Goal: Complete application form

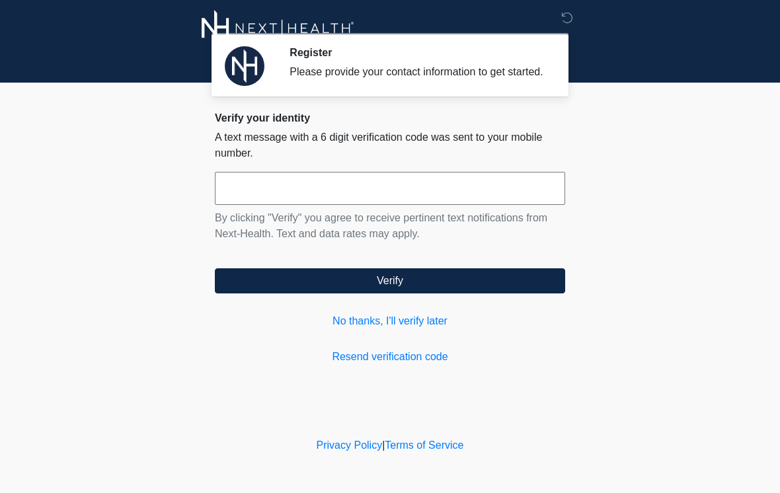
click at [411, 328] on link "No thanks, I'll verify later" at bounding box center [390, 321] width 350 height 16
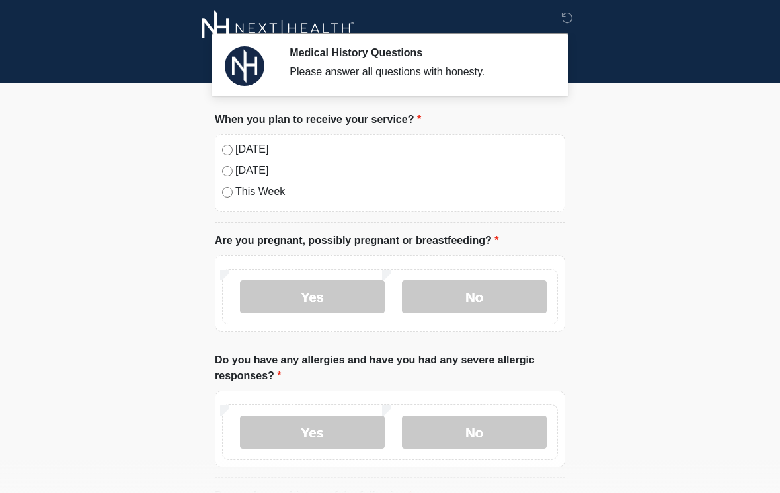
click at [248, 155] on label "Today" at bounding box center [396, 149] width 323 height 16
click at [508, 290] on label "No" at bounding box center [474, 296] width 145 height 33
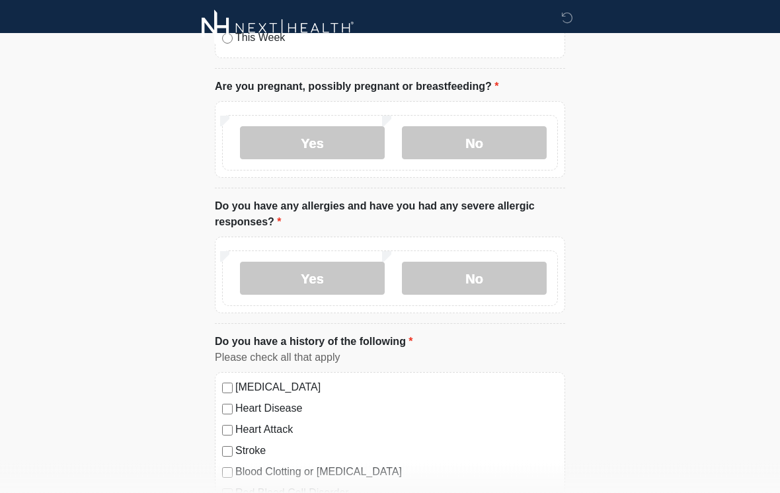
scroll to position [157, 0]
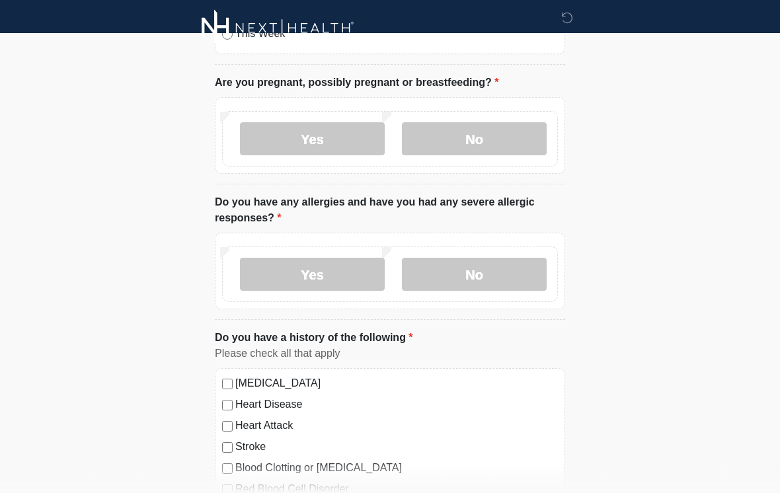
click at [496, 273] on label "No" at bounding box center [474, 274] width 145 height 33
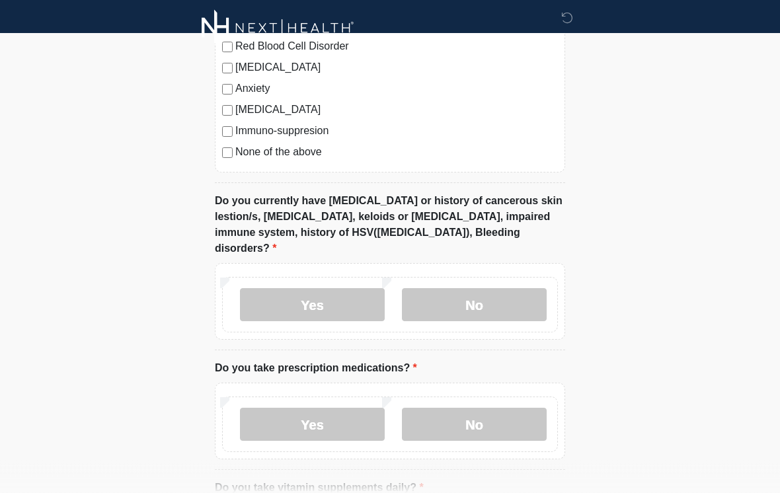
scroll to position [603, 0]
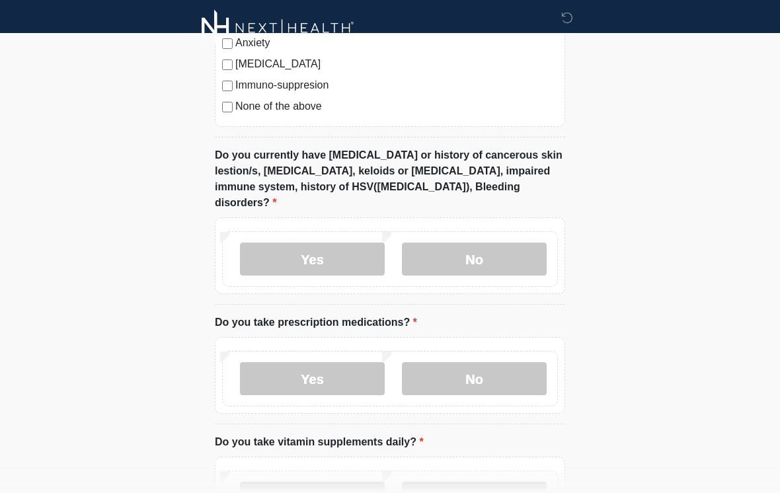
click at [483, 243] on label "No" at bounding box center [474, 259] width 145 height 33
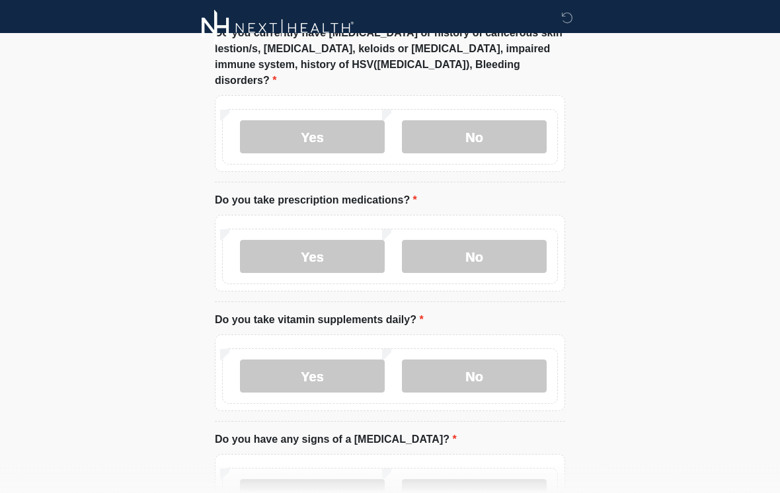
click at [490, 241] on label "No" at bounding box center [474, 257] width 145 height 33
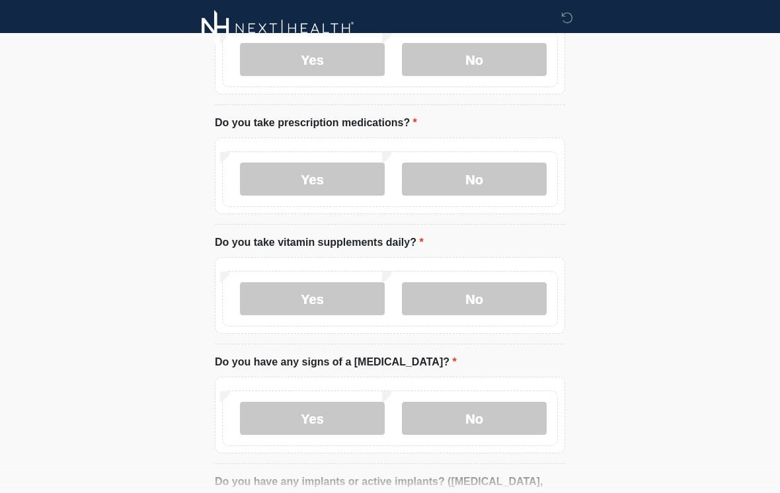
click at [498, 271] on div "Yes No" at bounding box center [390, 299] width 336 height 56
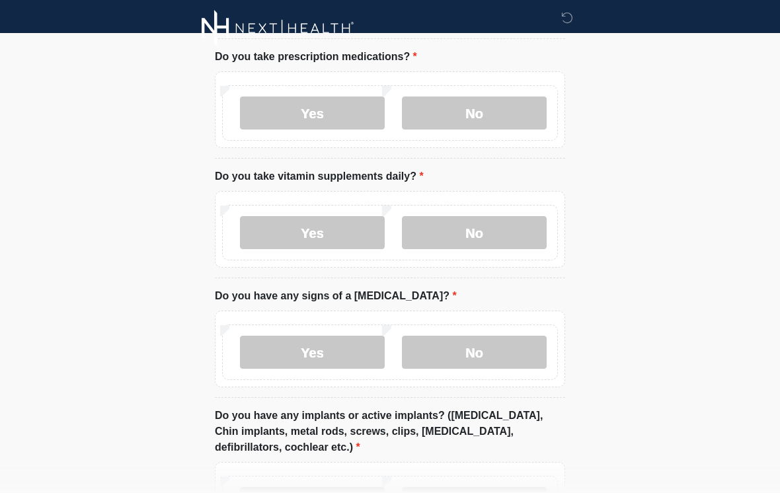
click at [505, 216] on label "No" at bounding box center [474, 232] width 145 height 33
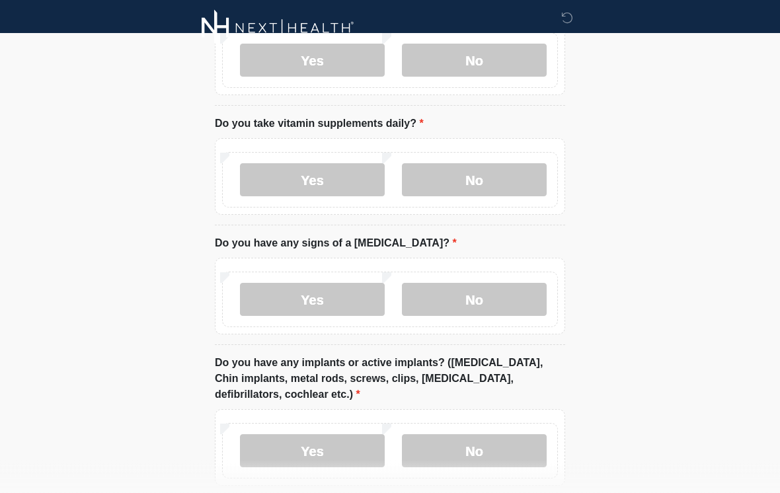
click at [330, 177] on label "Yes" at bounding box center [312, 180] width 145 height 33
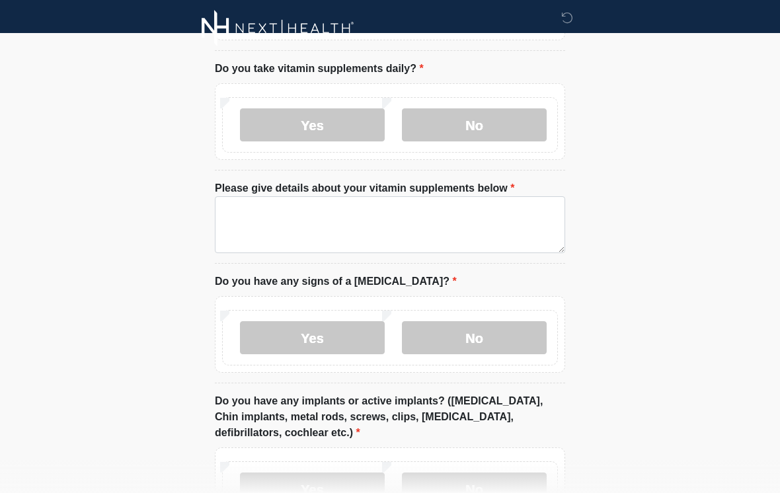
scroll to position [1019, 0]
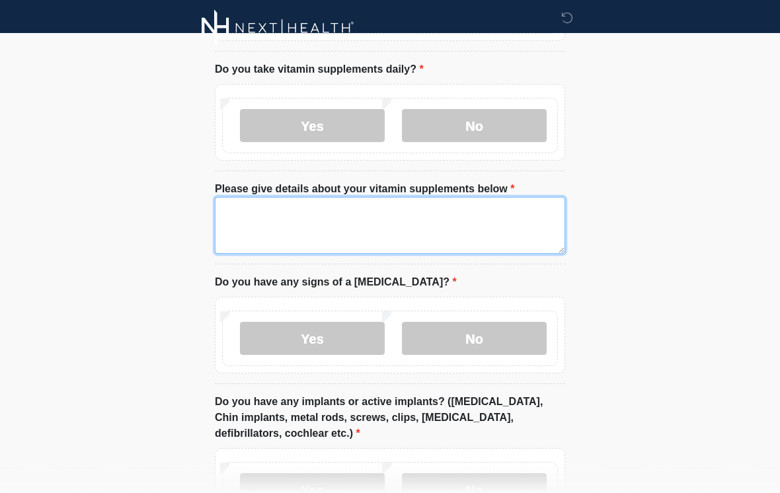
click at [378, 200] on textarea "Please give details about your vitamin supplements below" at bounding box center [390, 226] width 350 height 57
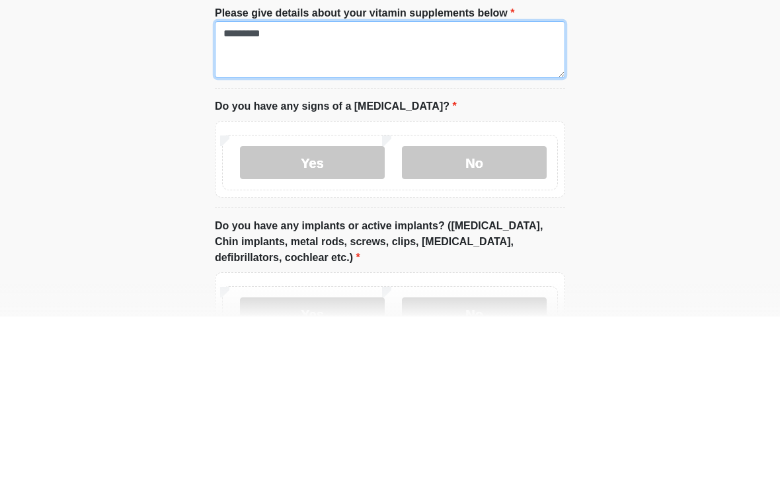
type textarea "*********"
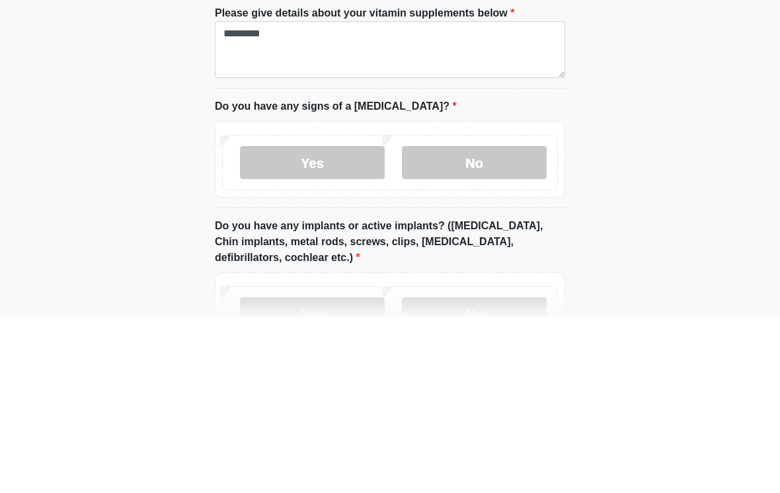
click at [524, 323] on label "No" at bounding box center [474, 339] width 145 height 33
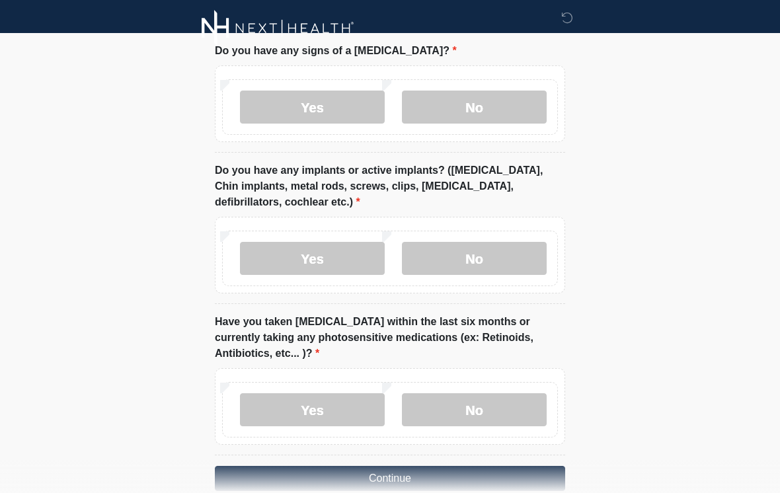
scroll to position [1251, 0]
click at [362, 242] on label "Yes" at bounding box center [312, 258] width 145 height 33
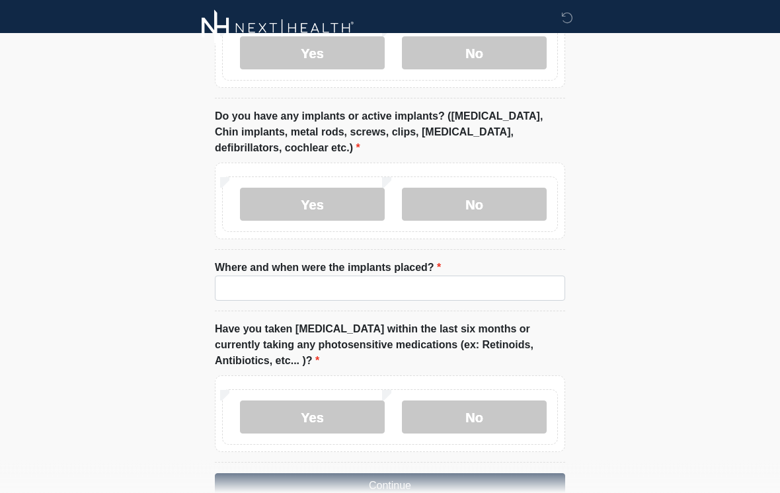
scroll to position [1306, 0]
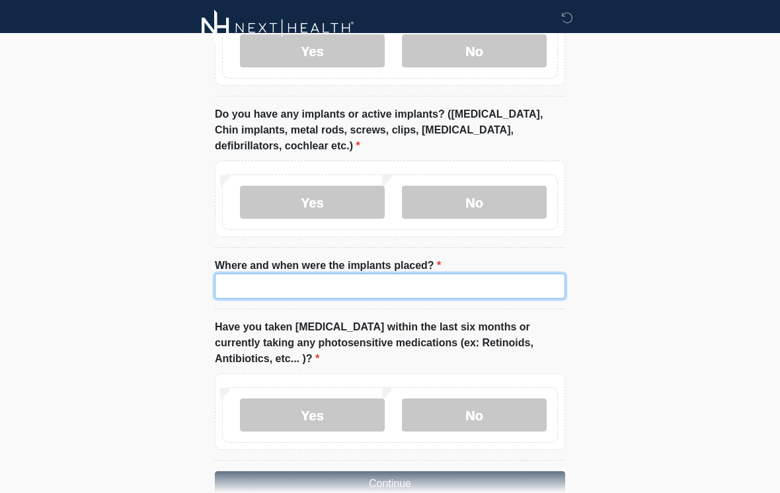
click at [310, 274] on input "Where and when were the implants placed?" at bounding box center [390, 286] width 350 height 25
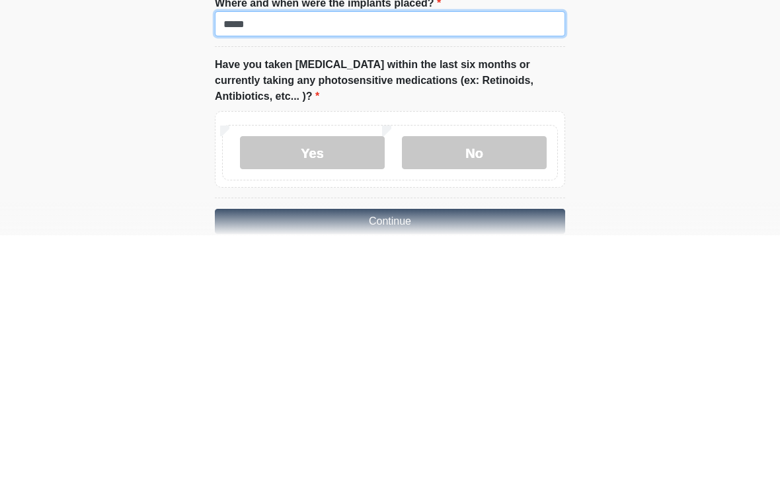
type input "*****"
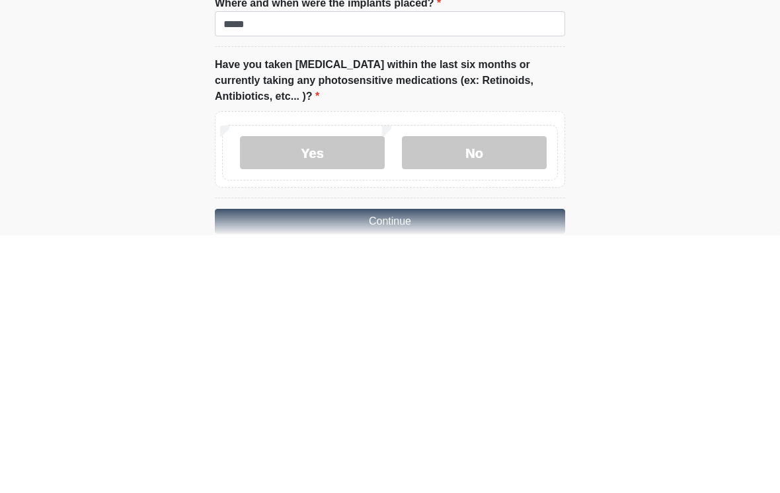
click at [485, 394] on label "No" at bounding box center [474, 410] width 145 height 33
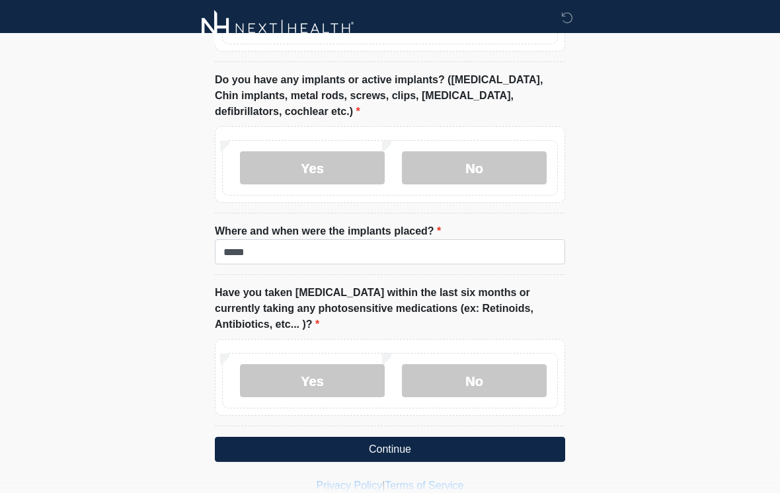
click at [428, 437] on button "Continue" at bounding box center [390, 449] width 350 height 25
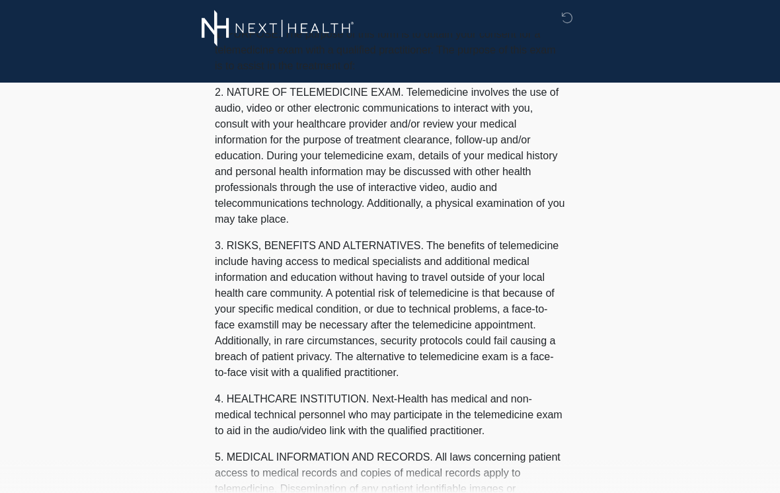
scroll to position [0, 0]
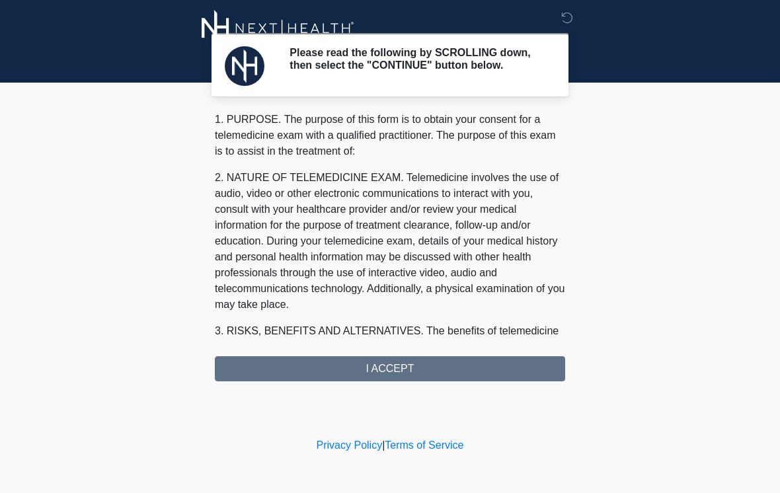
click at [430, 373] on div "1. PURPOSE. The purpose of this form is to obtain your consent for a telemedici…" at bounding box center [390, 247] width 350 height 270
click at [353, 379] on div "1. PURPOSE. The purpose of this form is to obtain your consent for a telemedici…" at bounding box center [390, 247] width 350 height 270
click at [408, 373] on div "1. PURPOSE. The purpose of this form is to obtain your consent for a telemedici…" at bounding box center [390, 247] width 350 height 270
click at [417, 371] on div "1. PURPOSE. The purpose of this form is to obtain your consent for a telemedici…" at bounding box center [390, 247] width 350 height 270
click at [399, 373] on div "1. PURPOSE. The purpose of this form is to obtain your consent for a telemedici…" at bounding box center [390, 247] width 350 height 270
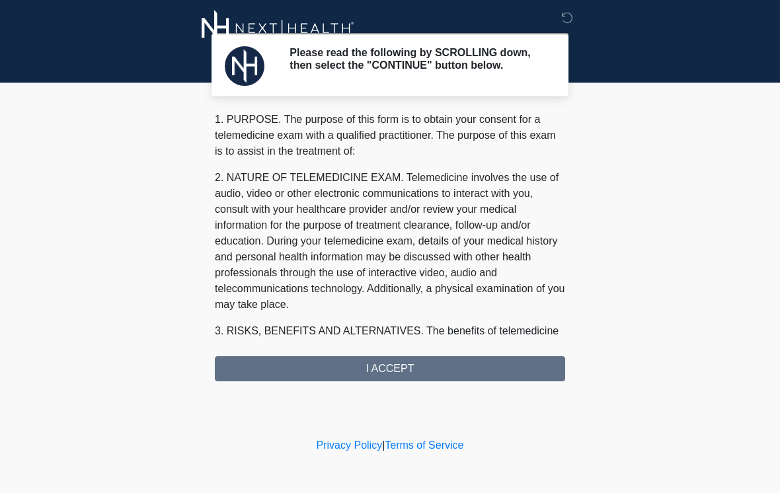
click at [387, 378] on div "1. PURPOSE. The purpose of this form is to obtain your consent for a telemedici…" at bounding box center [390, 247] width 350 height 270
click at [382, 375] on div "1. PURPOSE. The purpose of this form is to obtain your consent for a telemedici…" at bounding box center [390, 247] width 350 height 270
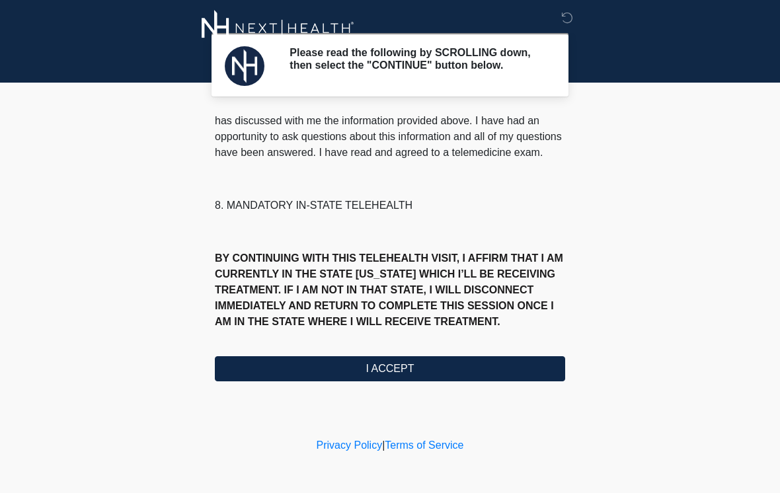
scroll to position [617, 0]
click at [404, 377] on button "I ACCEPT" at bounding box center [390, 368] width 350 height 25
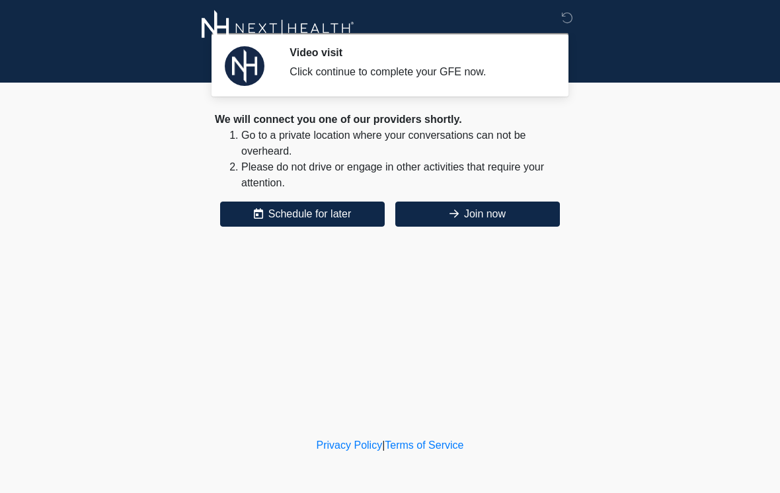
click at [479, 210] on button "Join now" at bounding box center [477, 214] width 165 height 25
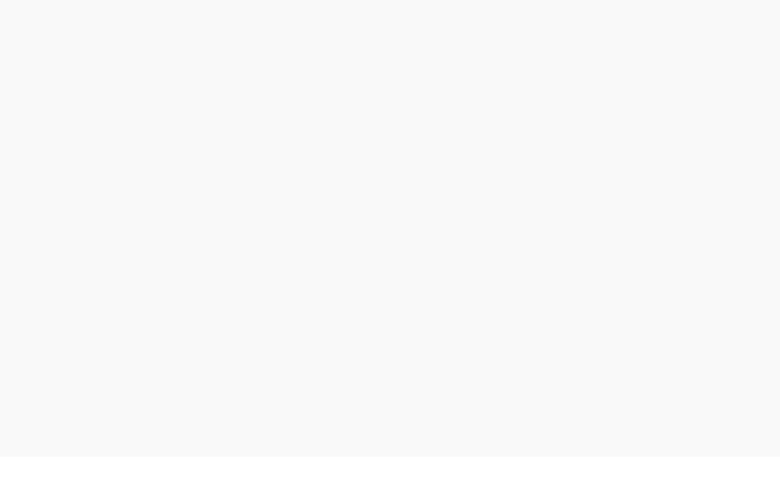
scroll to position [4, 0]
